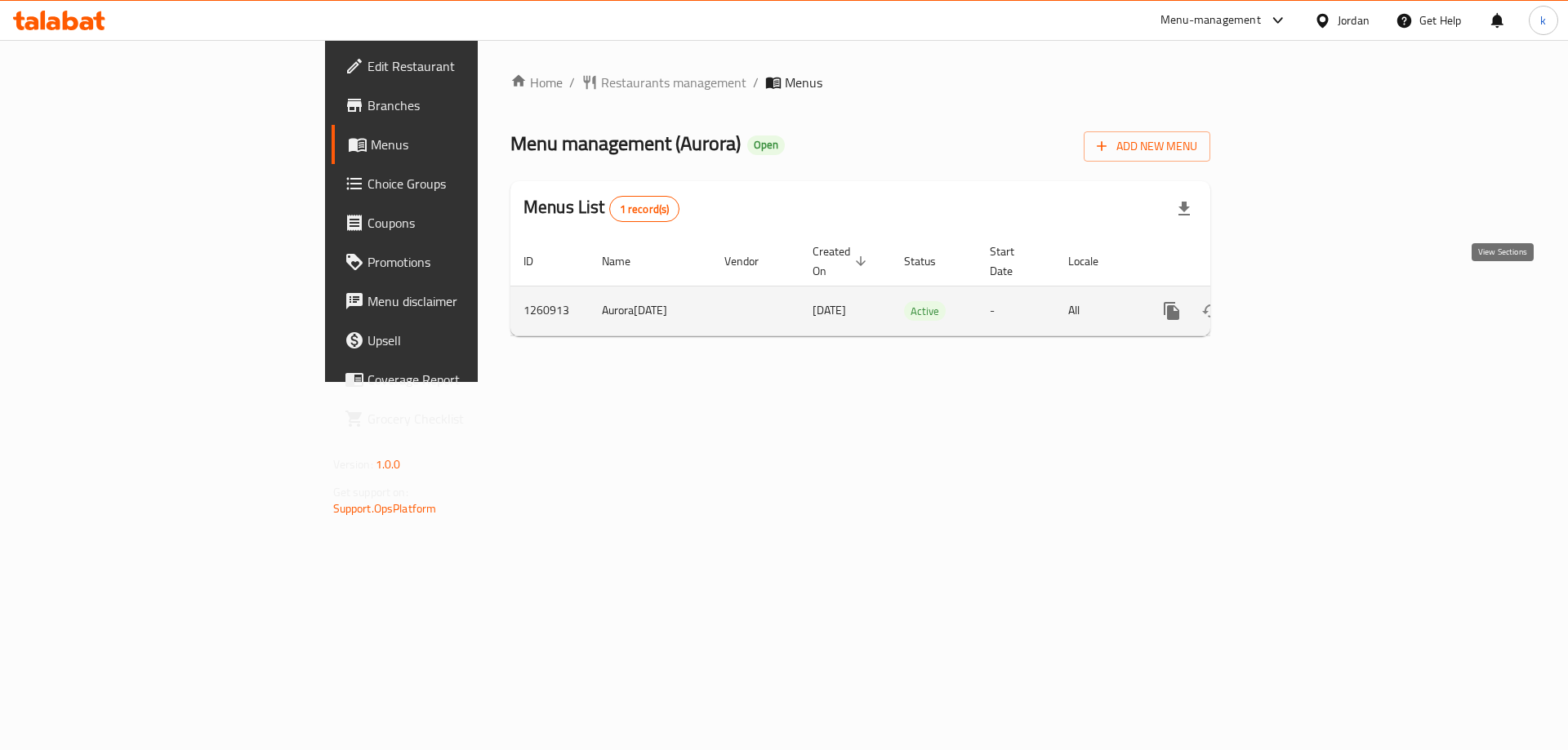
click at [1299, 301] on icon "enhanced table" at bounding box center [1289, 310] width 20 height 20
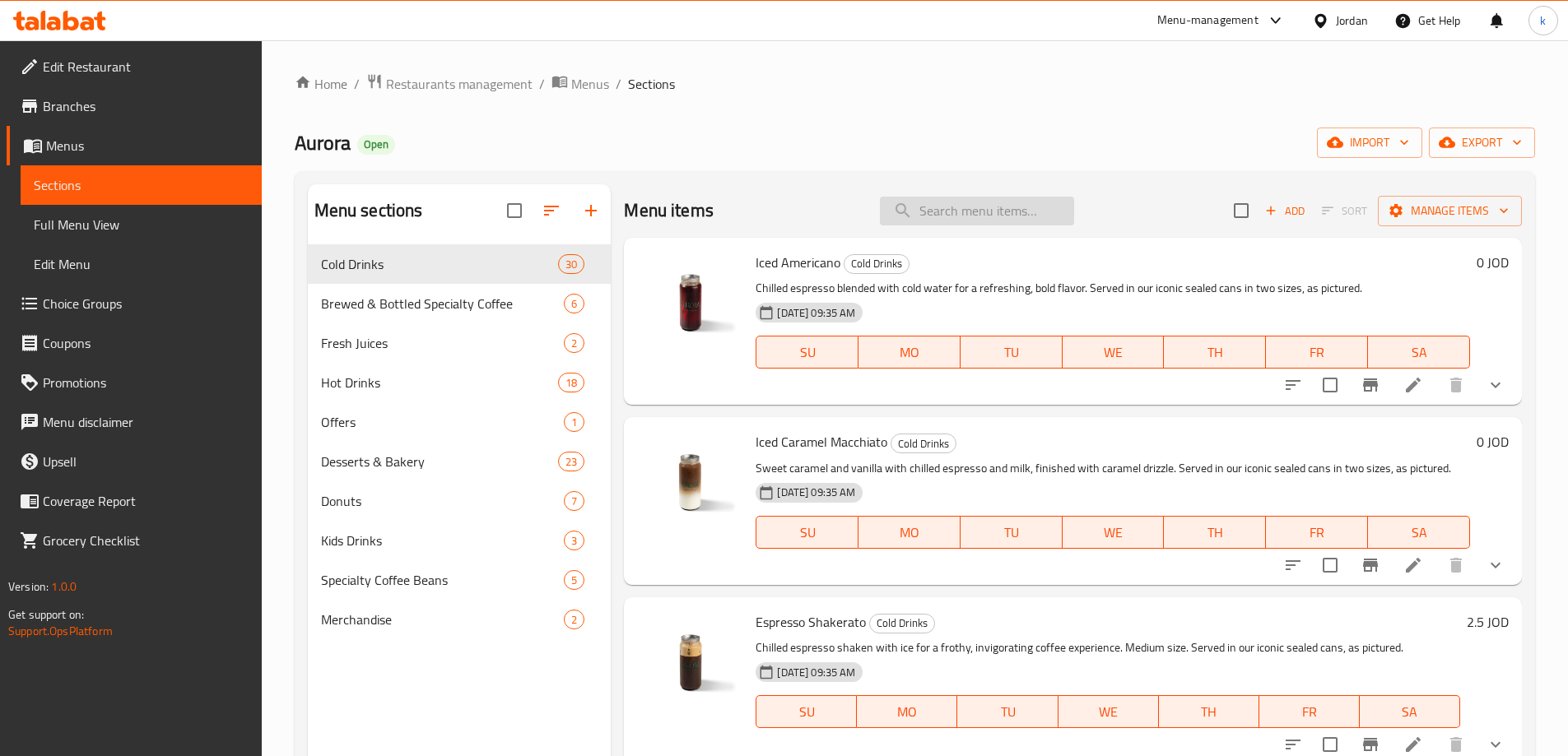
click at [961, 215] on input "search" at bounding box center [977, 211] width 195 height 28
paste input "Aurora Thermal Bottle – Slim Edition (500ml)"
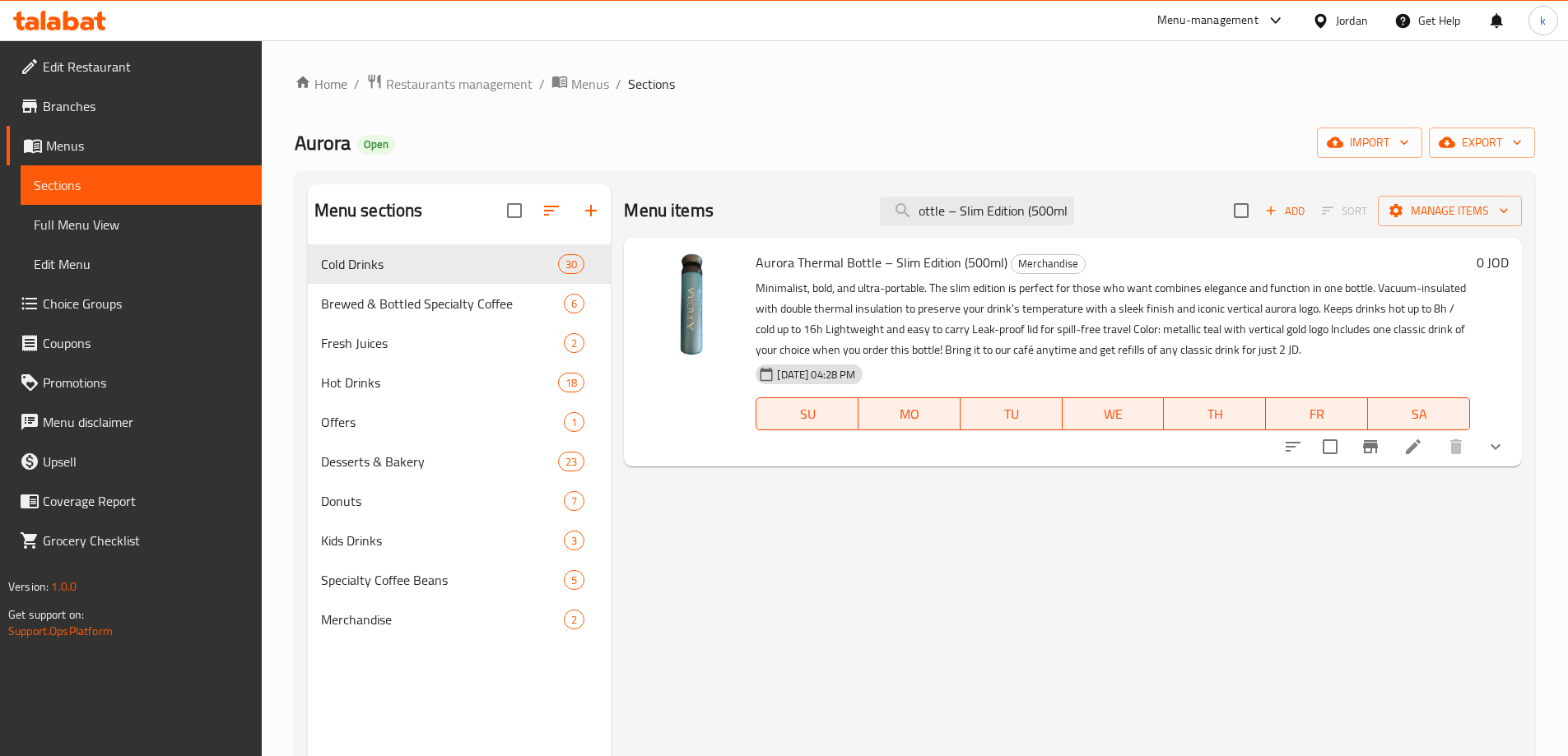
type input "Aurora Thermal Bottle – Slim Edition (500ml)"
click at [1416, 446] on icon at bounding box center [1413, 447] width 15 height 15
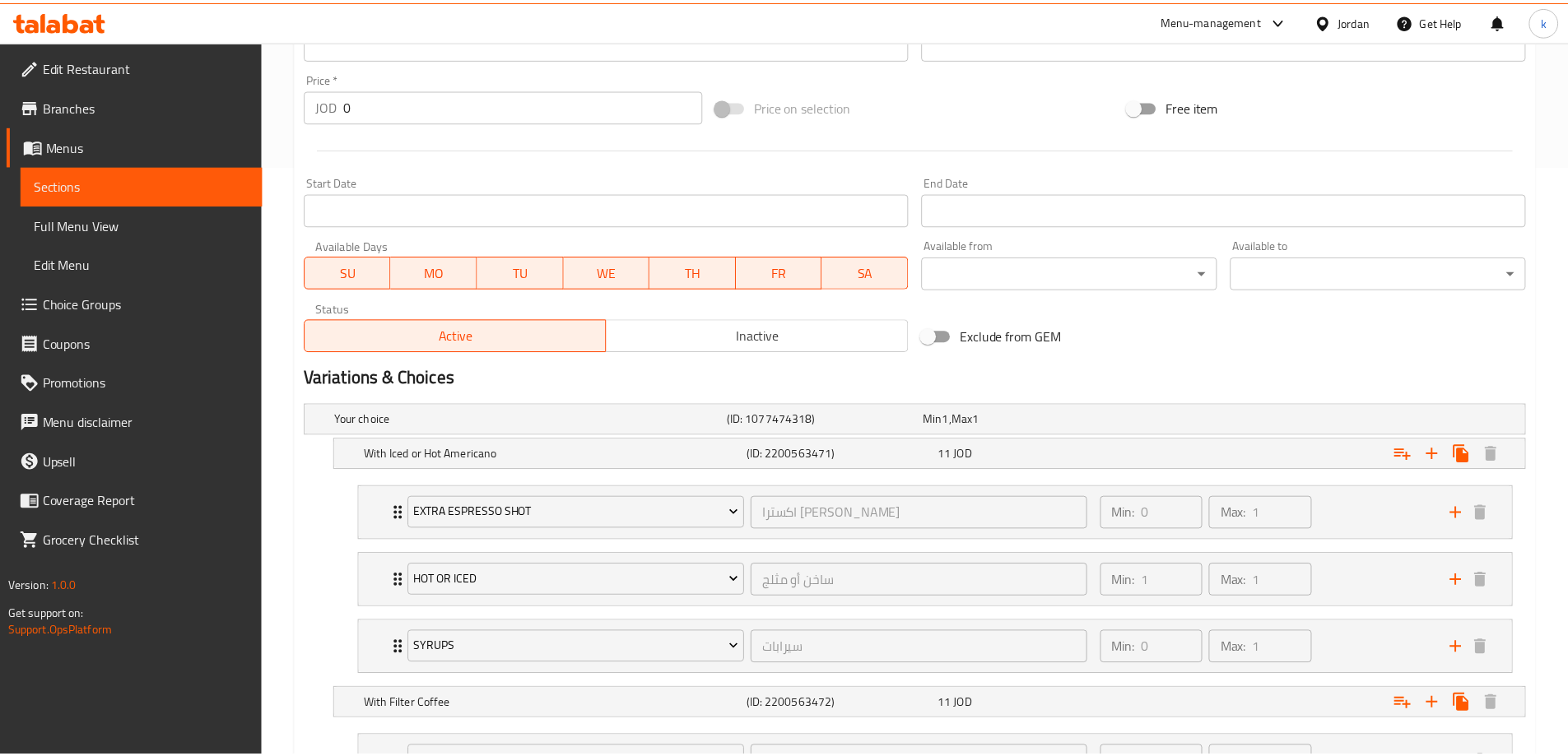
scroll to position [1055, 0]
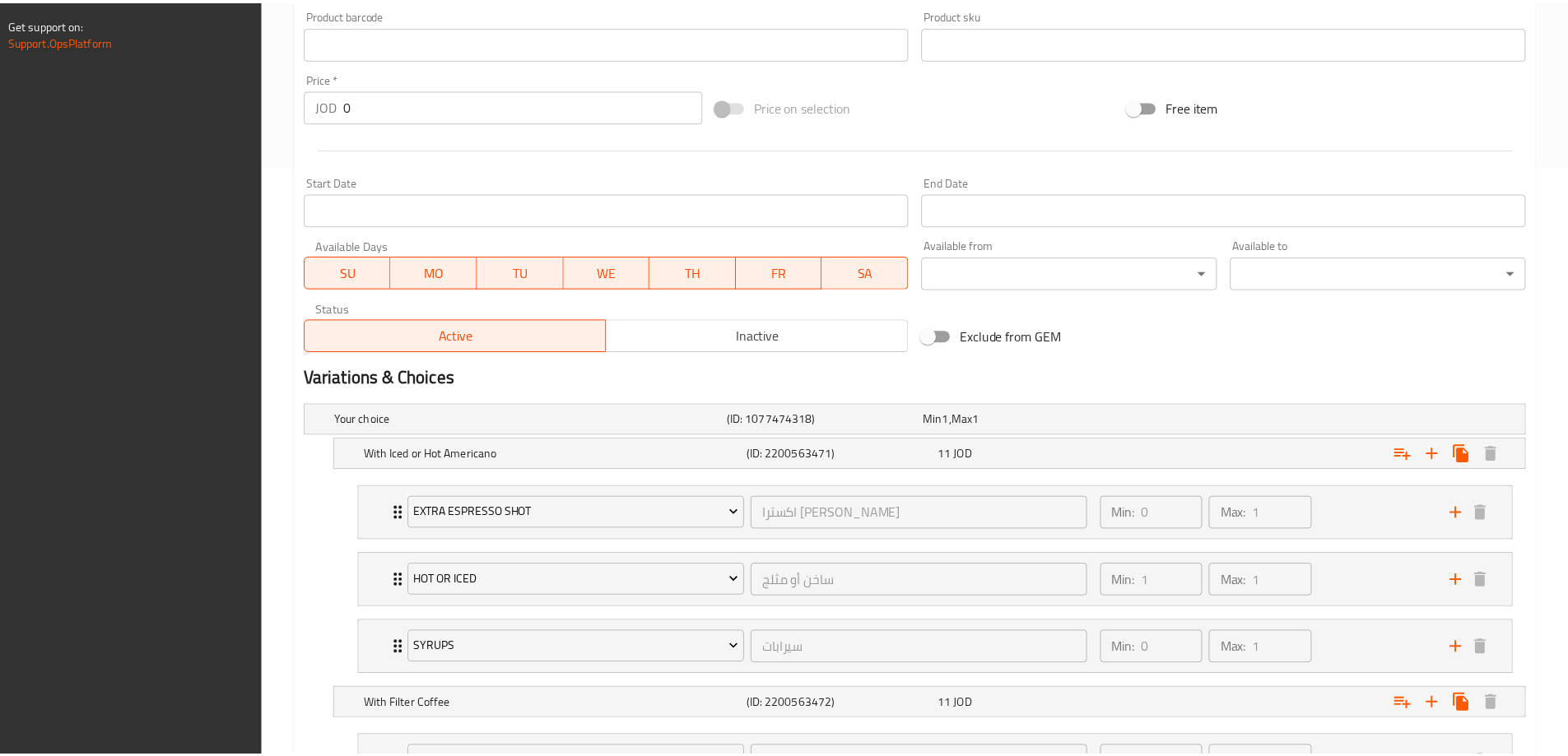
scroll to position [1170, 0]
